Goal: Information Seeking & Learning: Learn about a topic

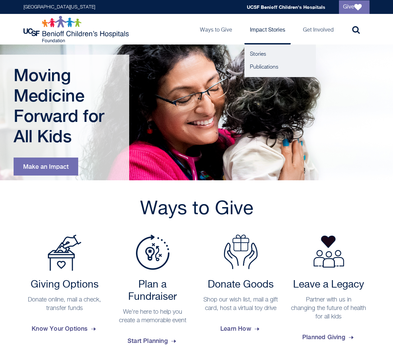
click at [265, 29] on link "Impact Stories" at bounding box center [267, 29] width 46 height 31
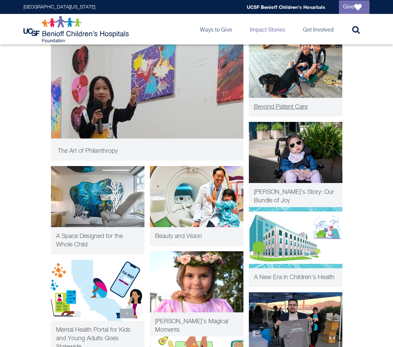
scroll to position [174, 0]
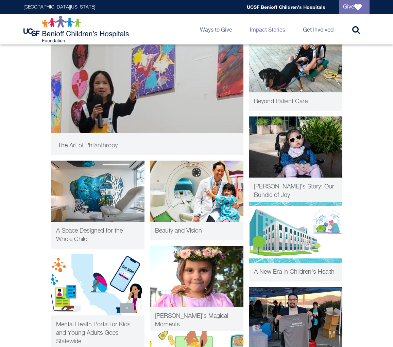
click at [221, 189] on img at bounding box center [196, 191] width 93 height 61
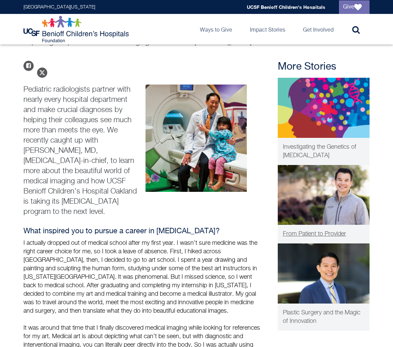
scroll to position [53, 0]
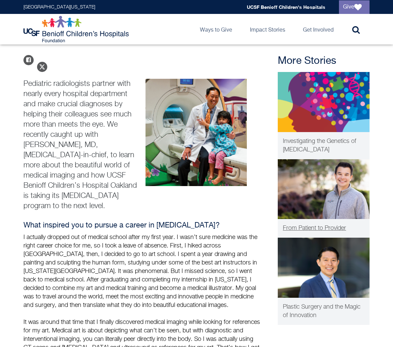
click at [333, 216] on img at bounding box center [324, 189] width 92 height 60
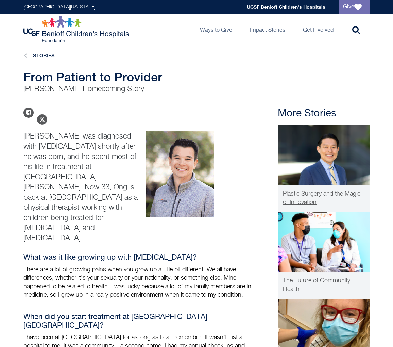
click at [312, 156] on img at bounding box center [324, 155] width 92 height 60
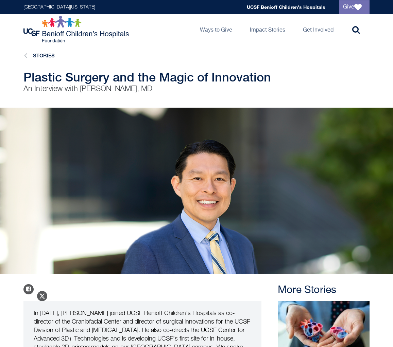
click at [45, 58] on link "Stories" at bounding box center [44, 56] width 22 height 6
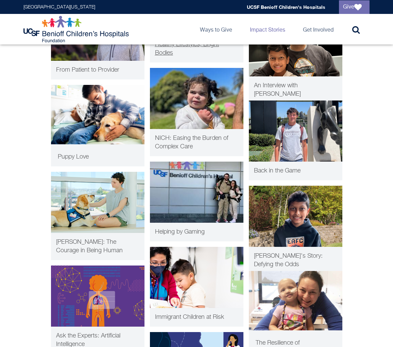
scroll to position [542, 0]
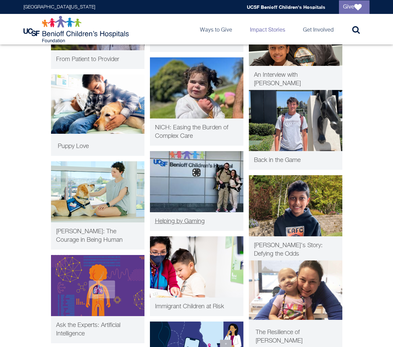
click at [188, 168] on img at bounding box center [196, 181] width 93 height 61
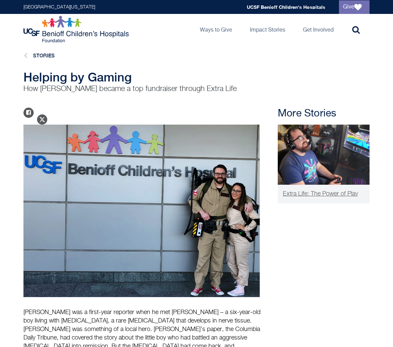
click at [297, 167] on img at bounding box center [324, 155] width 92 height 60
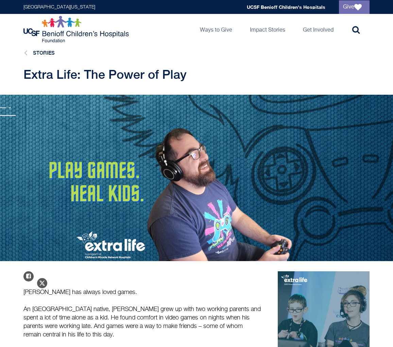
scroll to position [5, 0]
